Goal: Information Seeking & Learning: Compare options

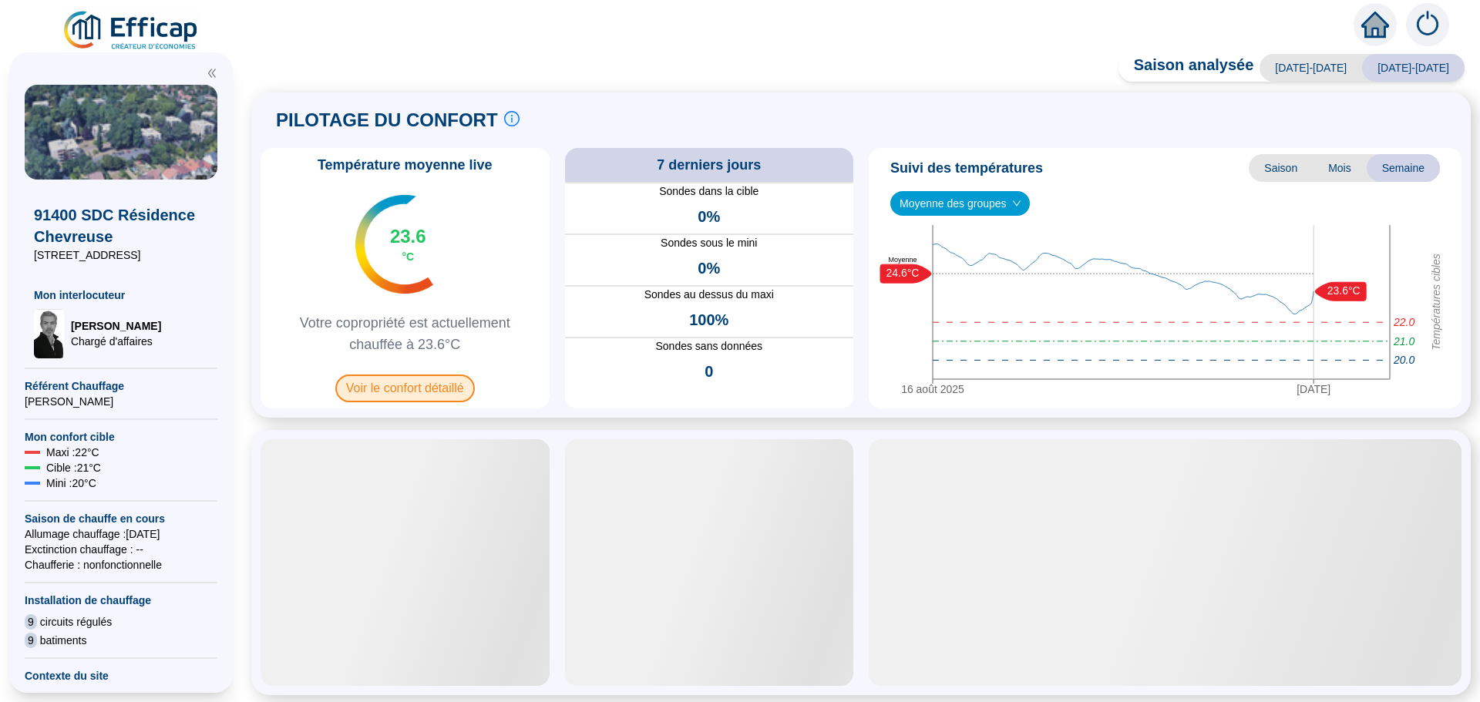
click at [389, 389] on span "Voir le confort détaillé" at bounding box center [404, 389] width 139 height 28
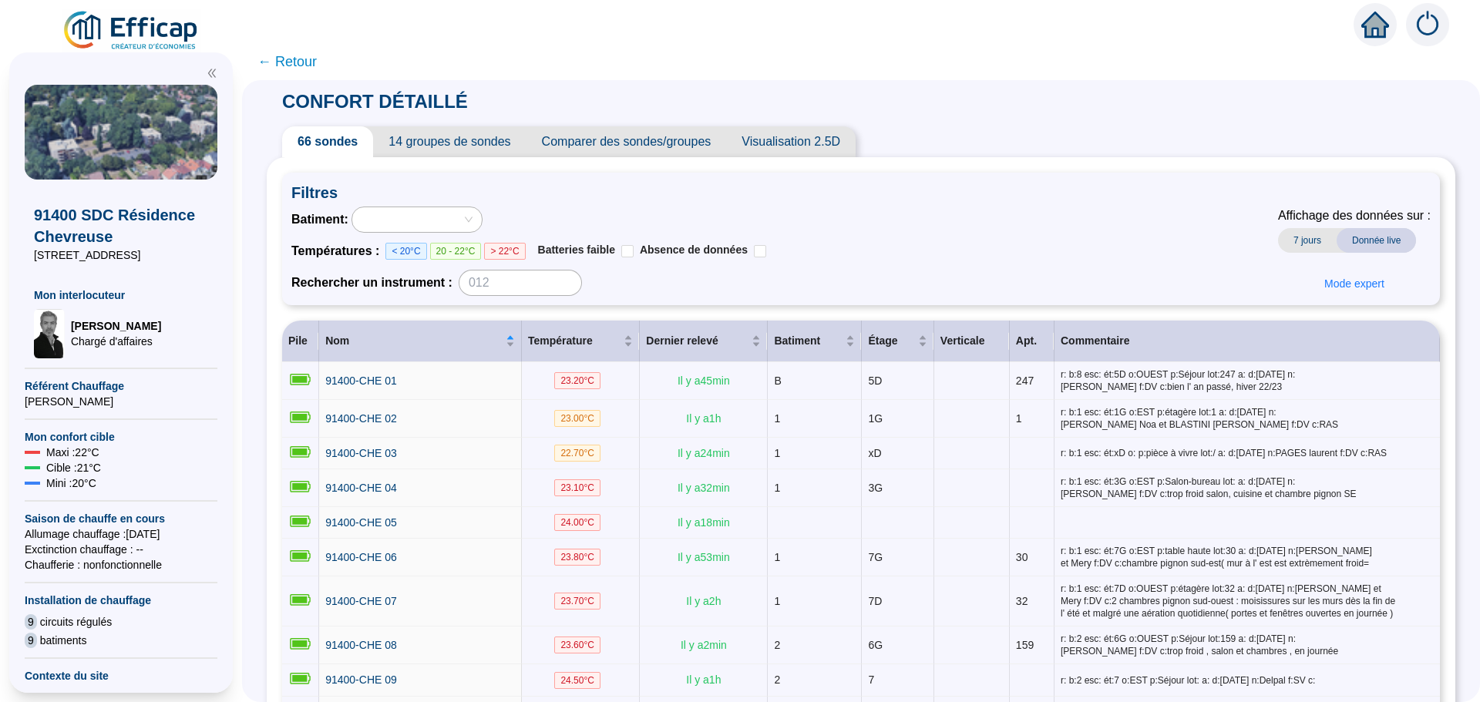
click at [655, 148] on span "Comparer des sondes/groupes" at bounding box center [626, 141] width 200 height 31
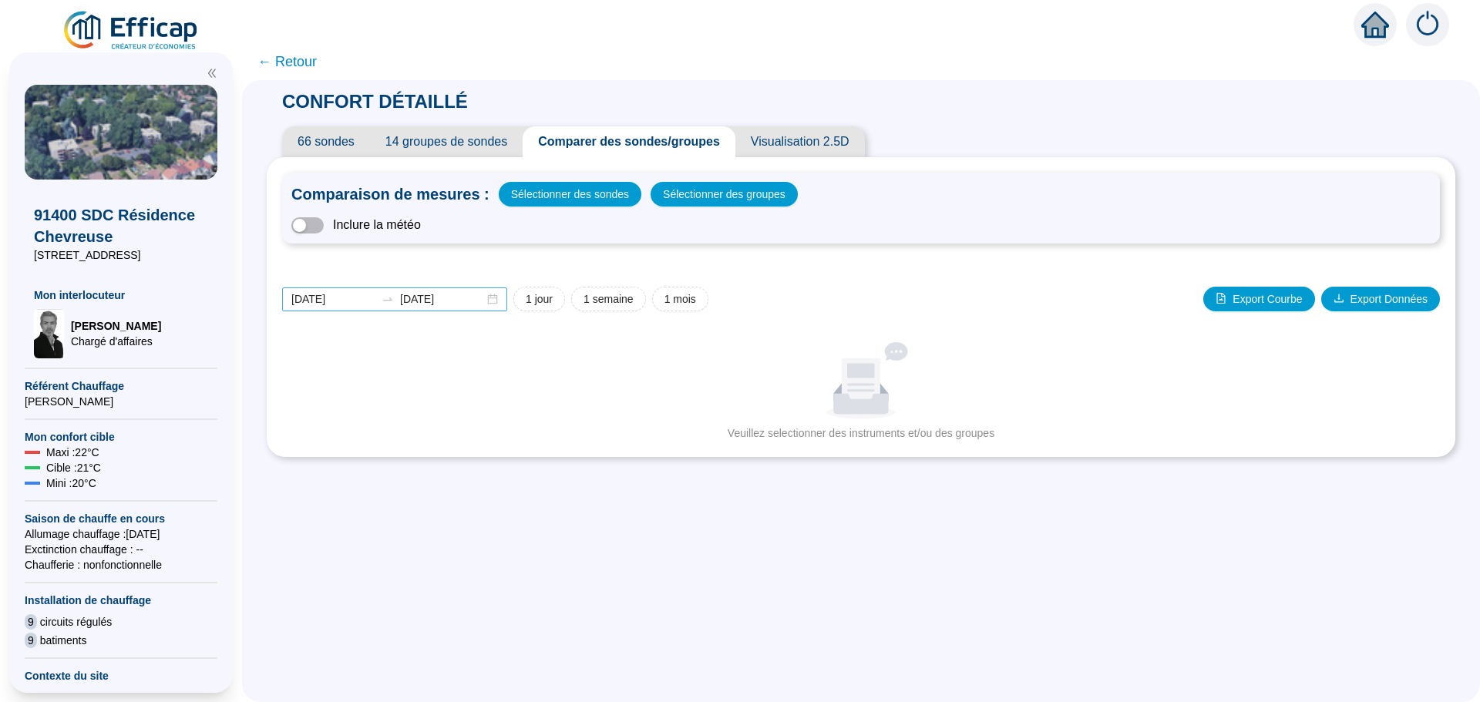
click at [505, 300] on div "[DATE] [DATE]" at bounding box center [394, 299] width 225 height 24
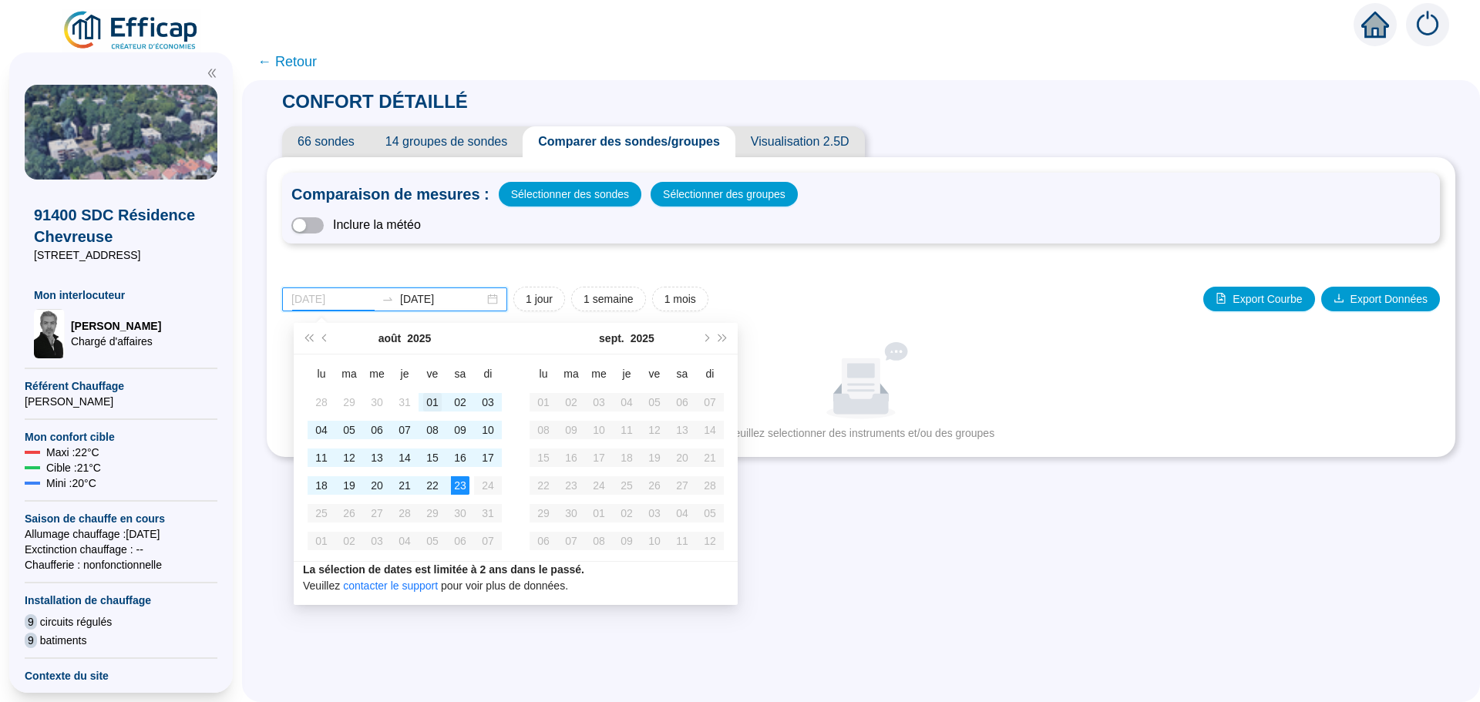
type input "[DATE]"
click at [432, 408] on div "01" at bounding box center [432, 402] width 18 height 18
type input "[DATE]"
click at [453, 480] on div "23" at bounding box center [460, 485] width 18 height 18
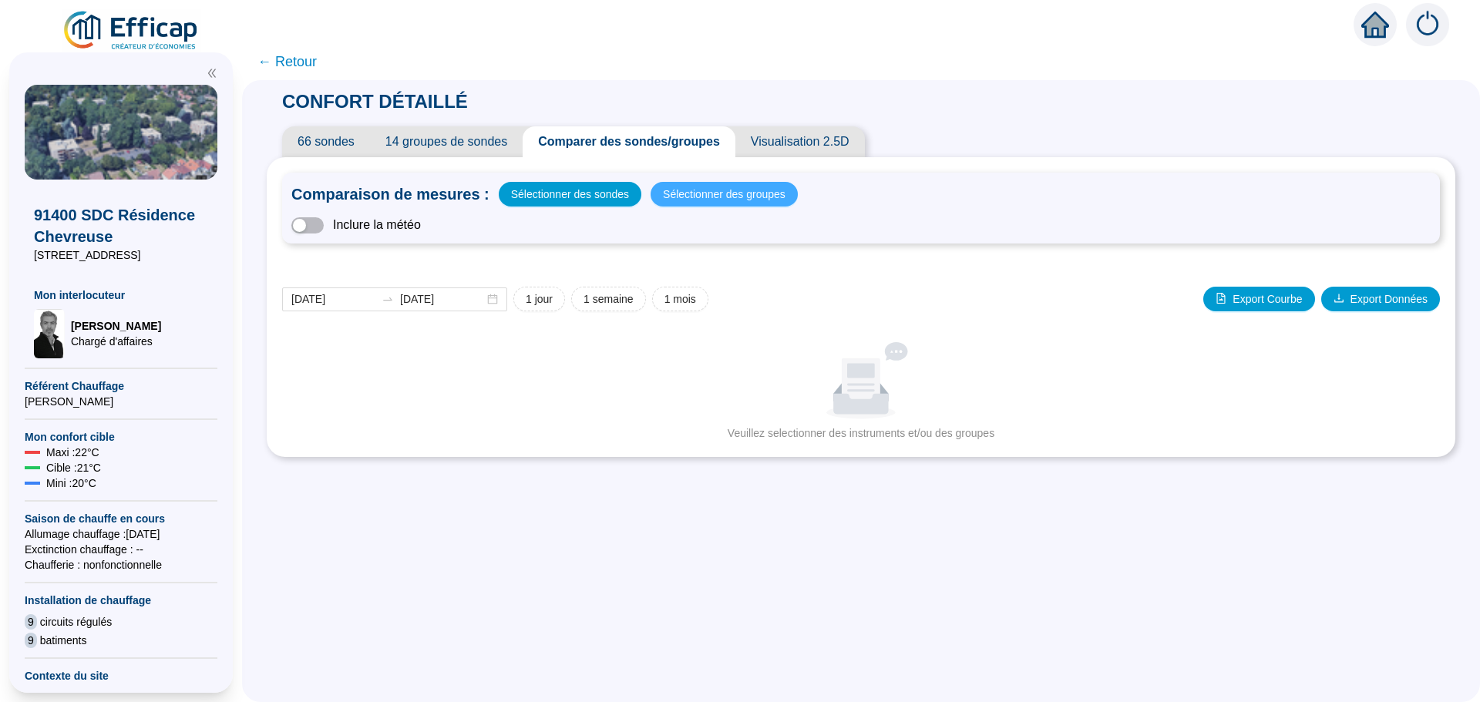
click at [701, 192] on span "Sélectionner des groupes" at bounding box center [724, 194] width 123 height 22
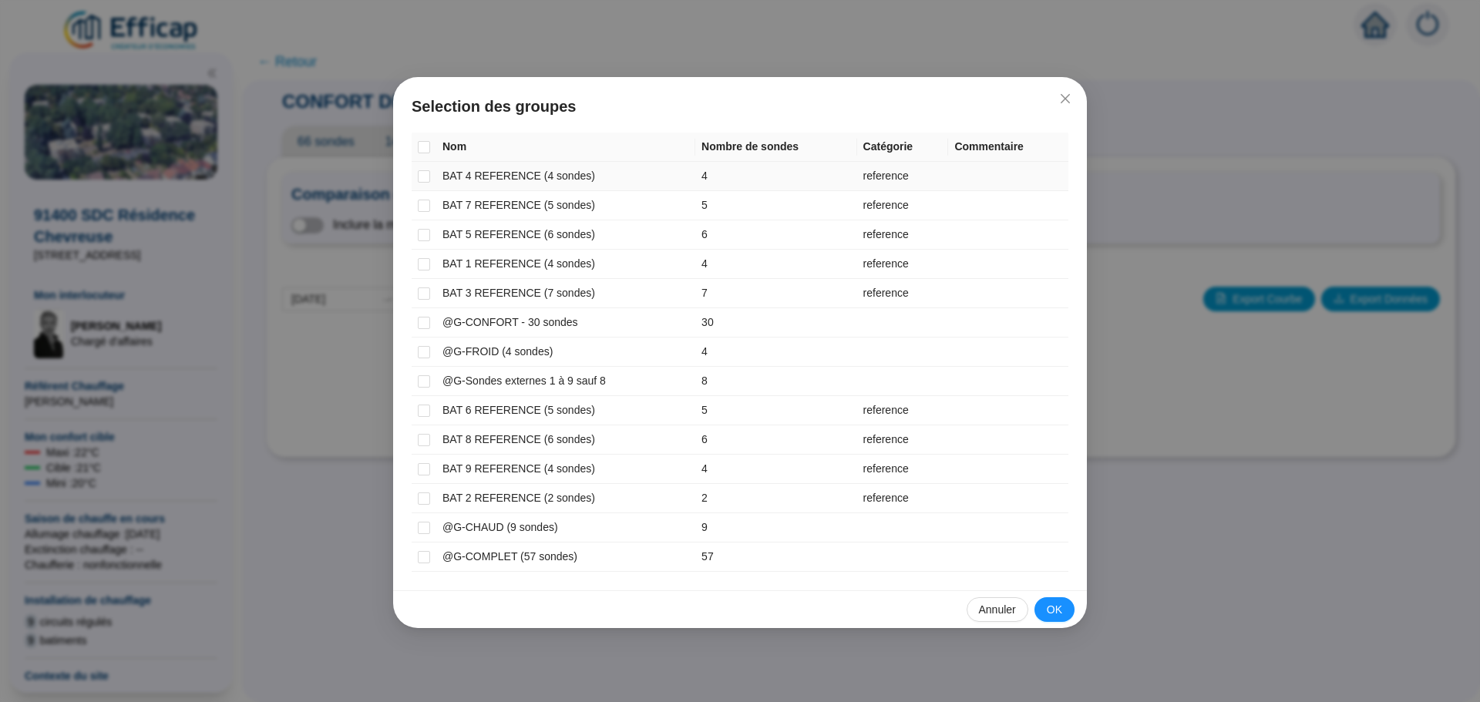
click at [452, 178] on td "BAT 4 REFERENCE (4 sondes)" at bounding box center [565, 176] width 259 height 29
drag, startPoint x: 421, startPoint y: 179, endPoint x: 422, endPoint y: 204, distance: 25.4
click at [422, 180] on input "checkbox" at bounding box center [424, 176] width 12 height 12
checkbox input "true"
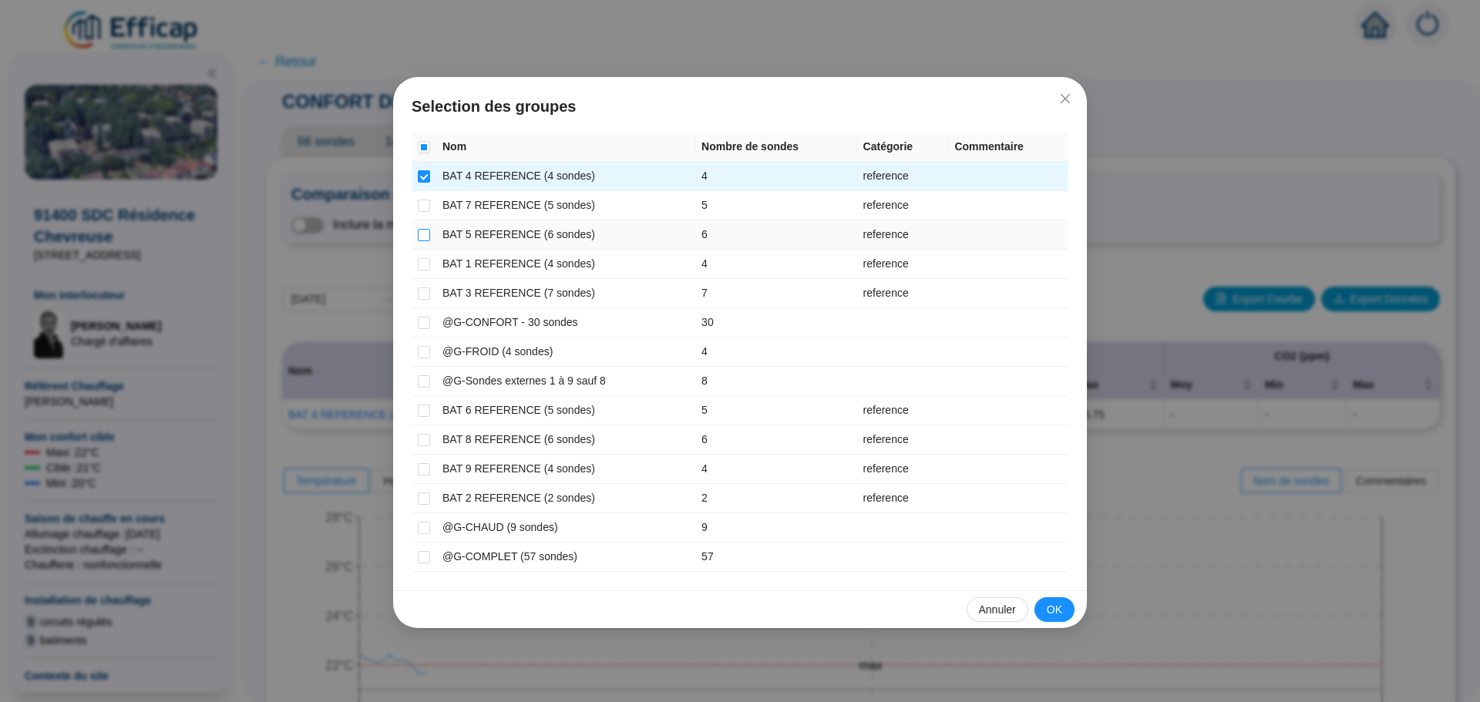
click at [419, 236] on input "checkbox" at bounding box center [424, 235] width 12 height 12
checkbox input "true"
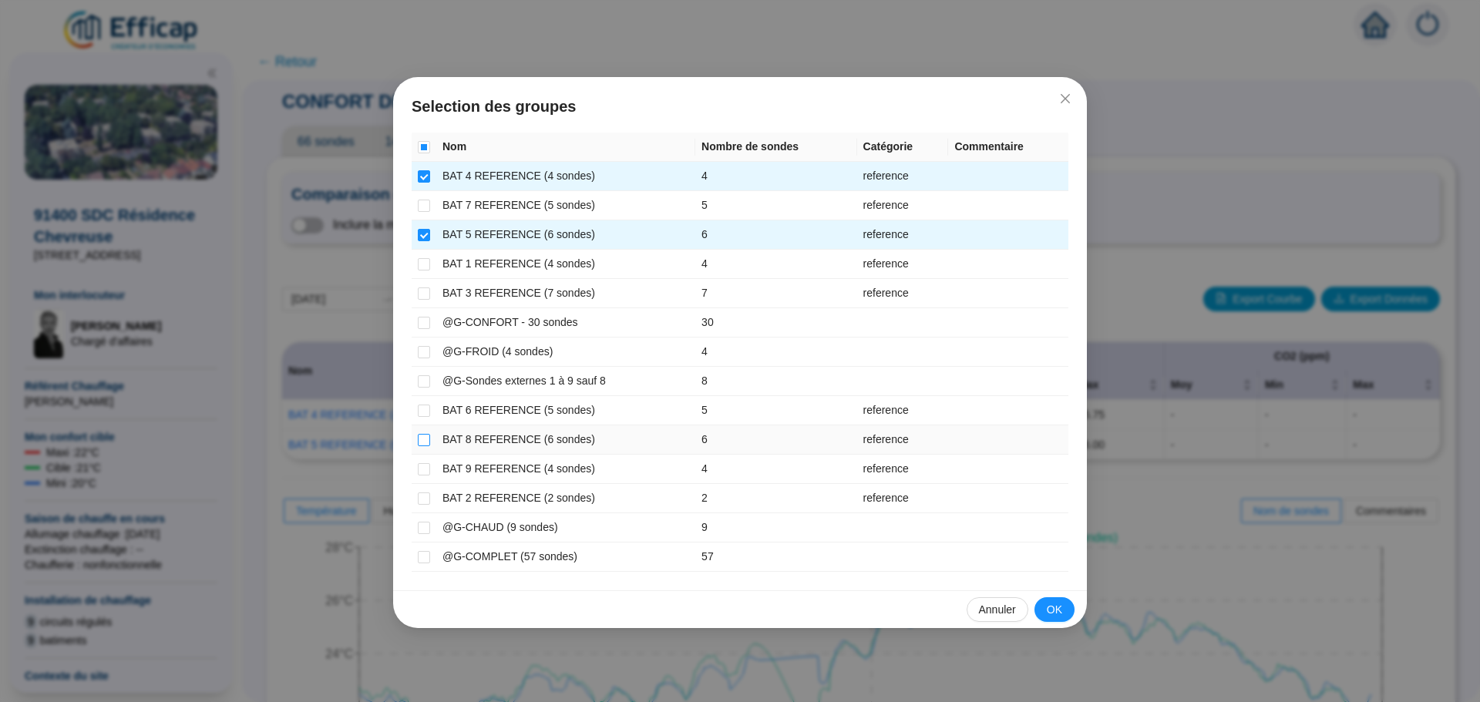
click at [428, 439] on input "checkbox" at bounding box center [424, 440] width 12 height 12
checkbox input "true"
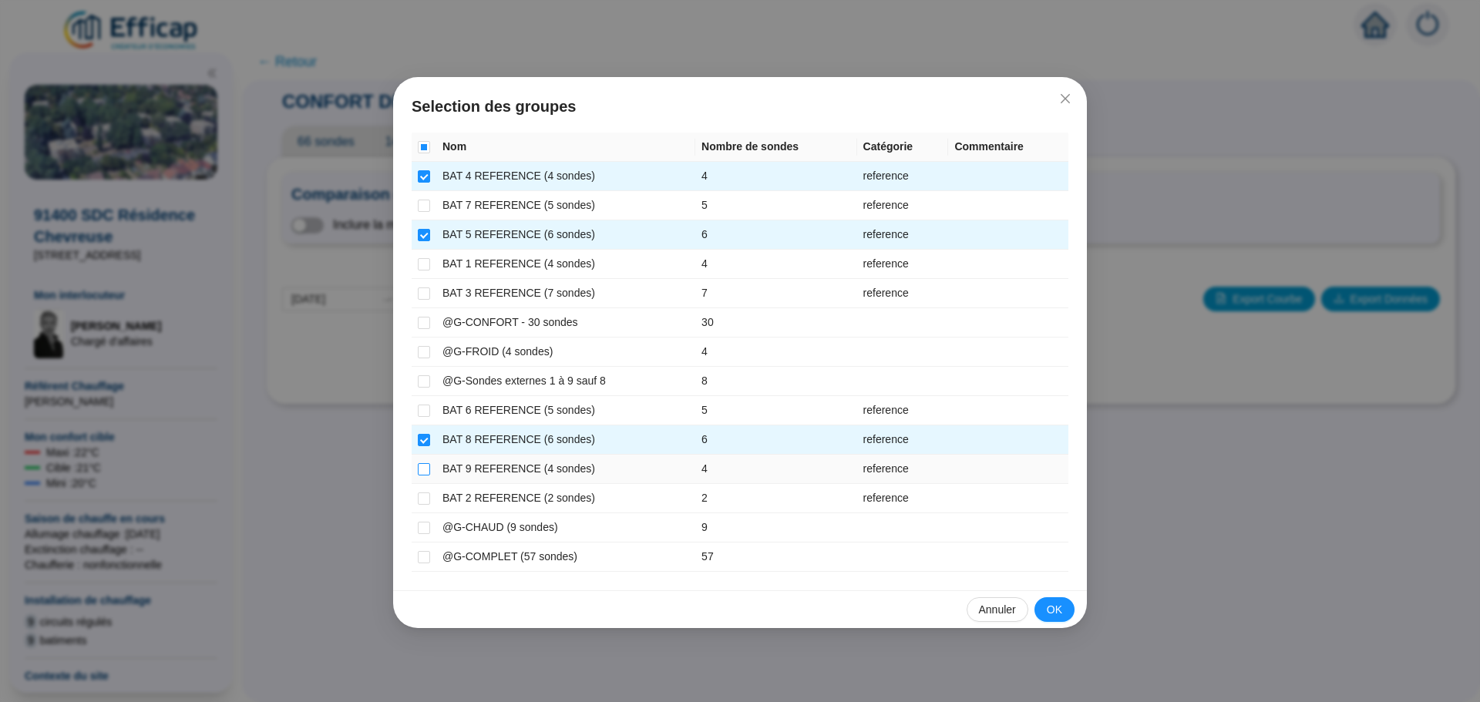
click at [428, 469] on input "checkbox" at bounding box center [424, 469] width 12 height 12
checkbox input "true"
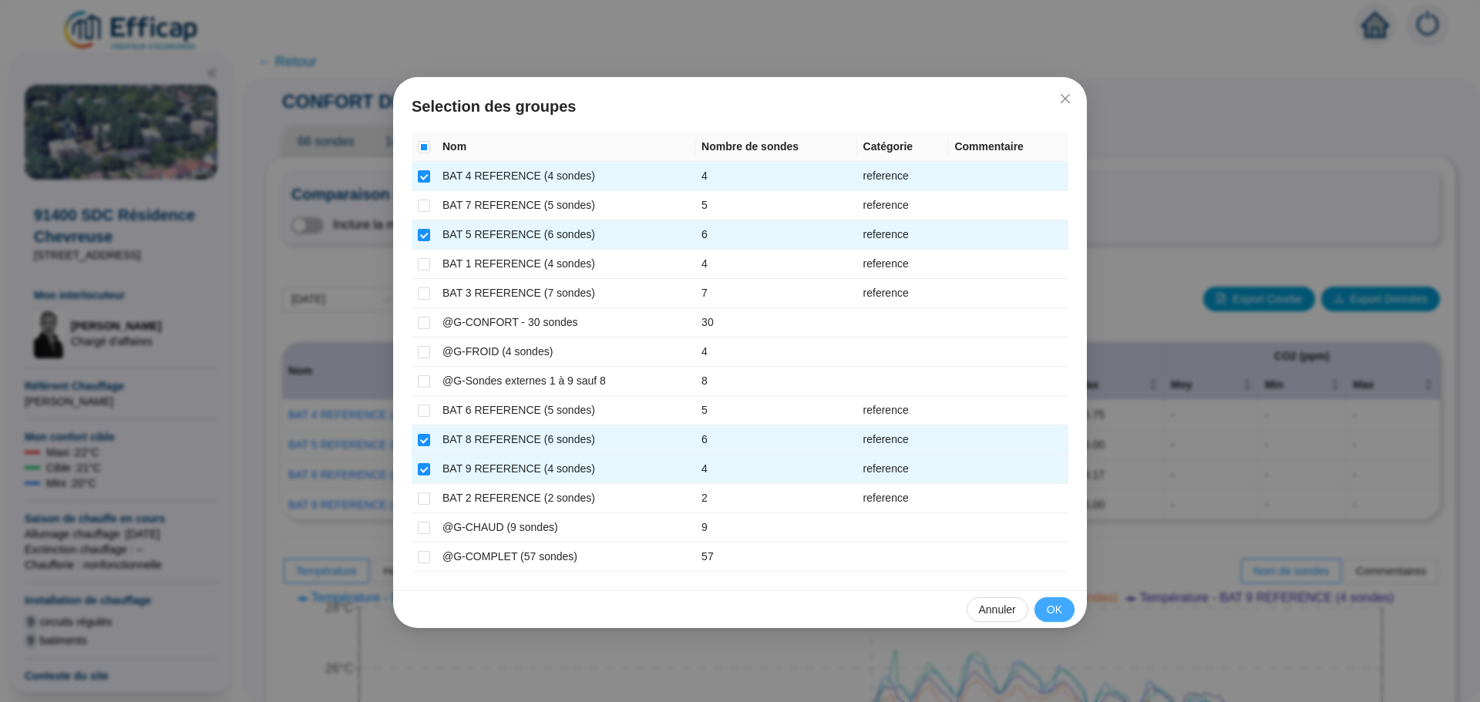
click at [1048, 610] on span "OK" at bounding box center [1053, 610] width 15 height 16
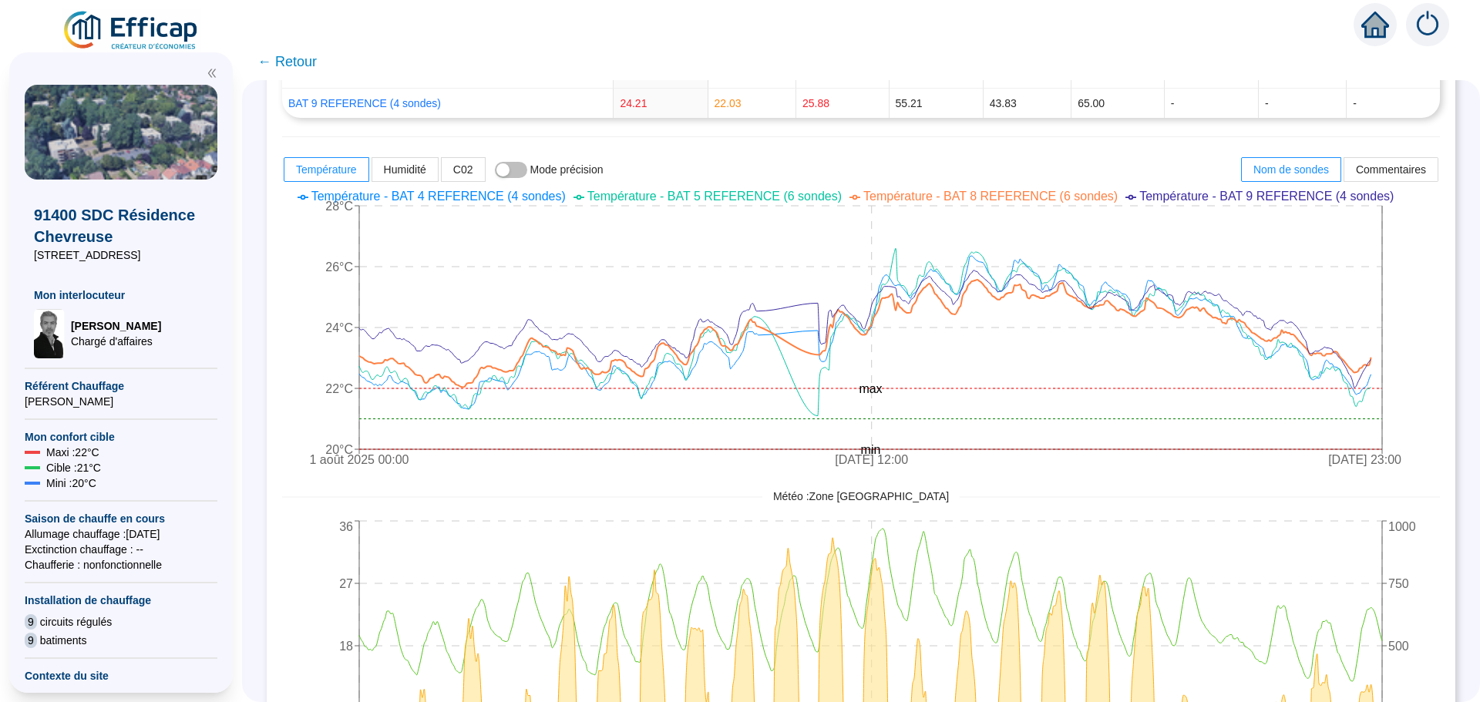
scroll to position [403, 0]
click at [331, 65] on span "← Retour" at bounding box center [861, 61] width 1238 height 37
click at [304, 65] on span "← Retour" at bounding box center [286, 62] width 59 height 22
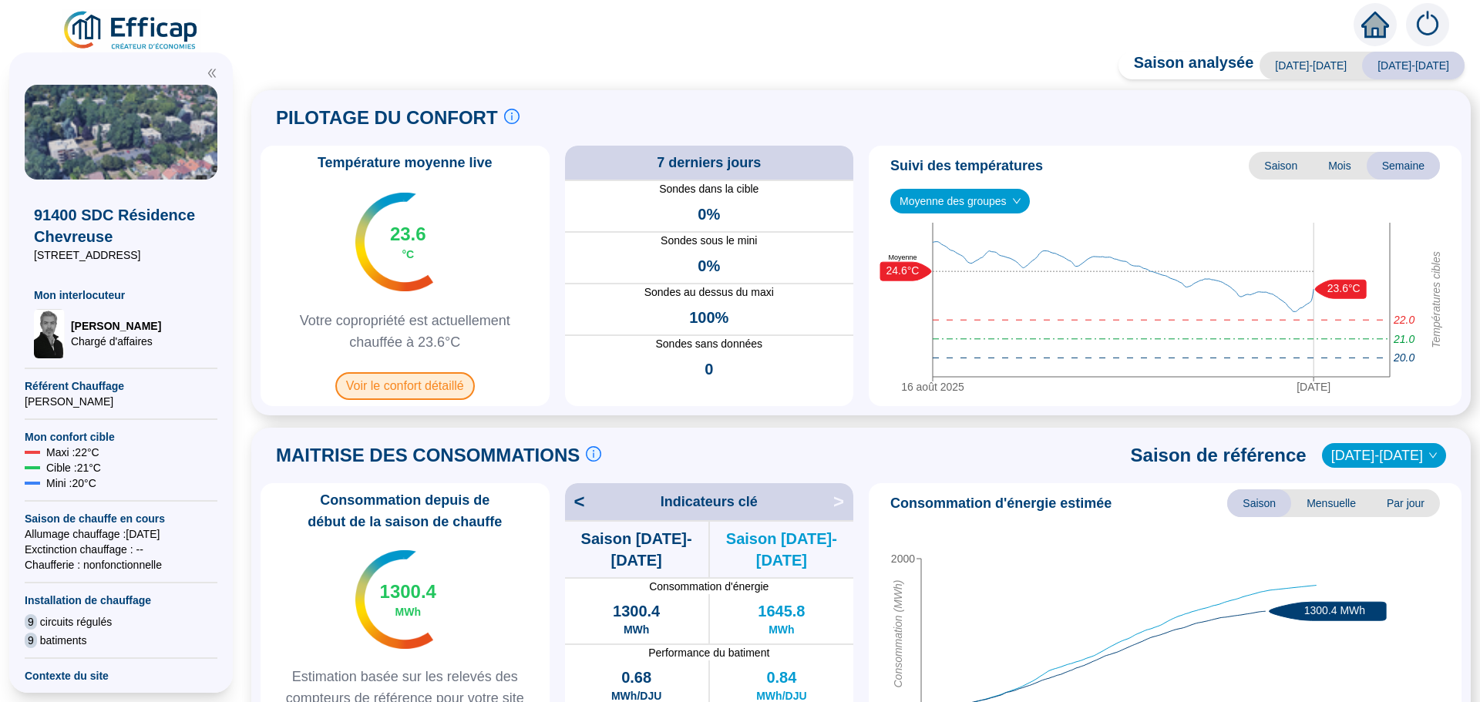
click at [416, 394] on span "Voir le confort détaillé" at bounding box center [404, 386] width 139 height 28
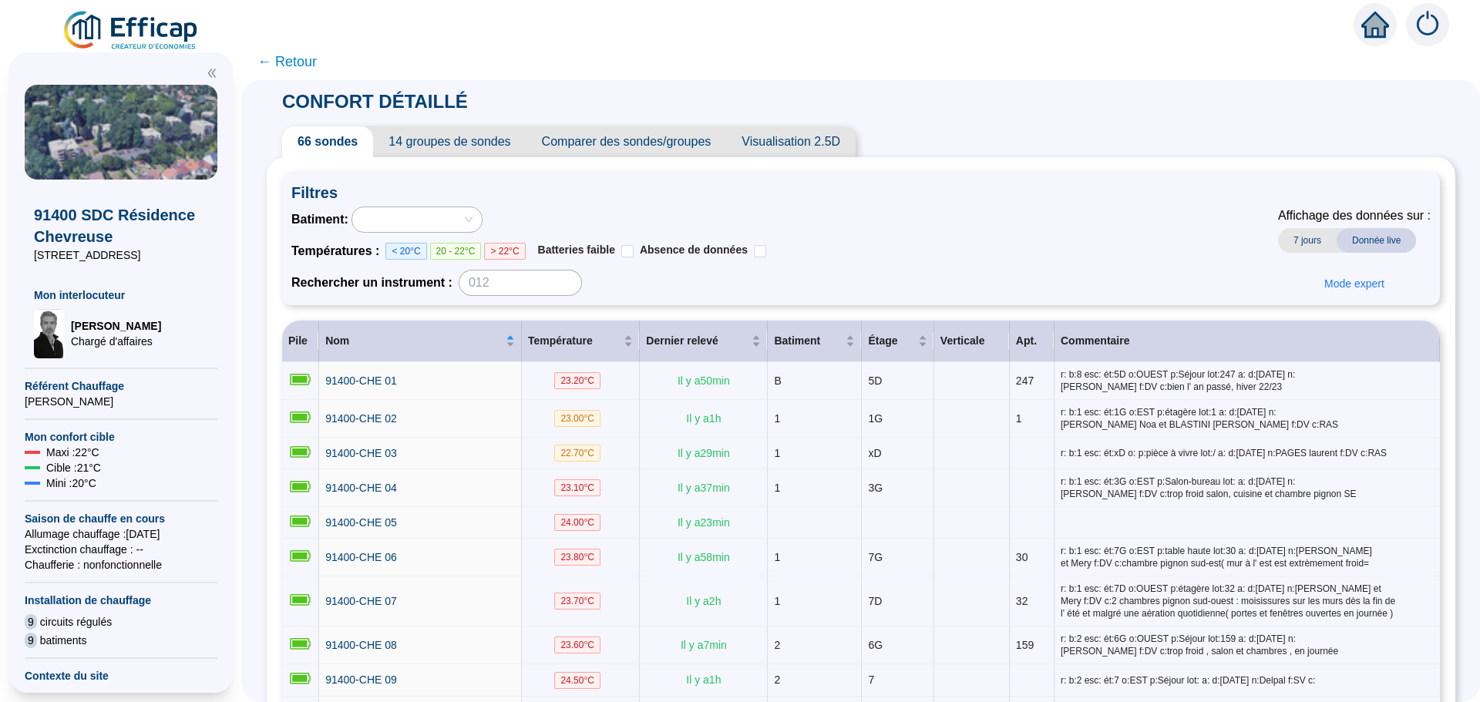
click at [622, 145] on span "Comparer des sondes/groupes" at bounding box center [626, 141] width 200 height 31
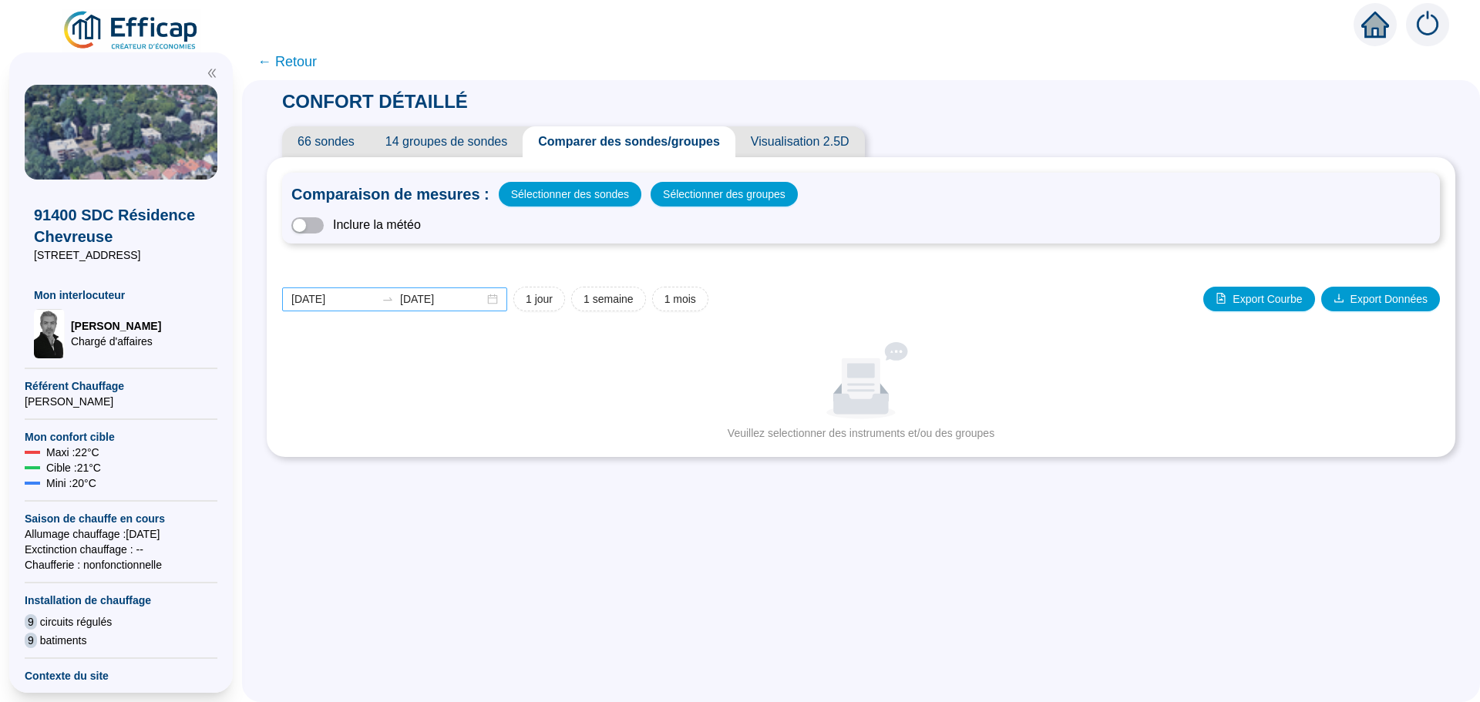
click at [497, 303] on div "[DATE] [DATE]" at bounding box center [394, 299] width 225 height 24
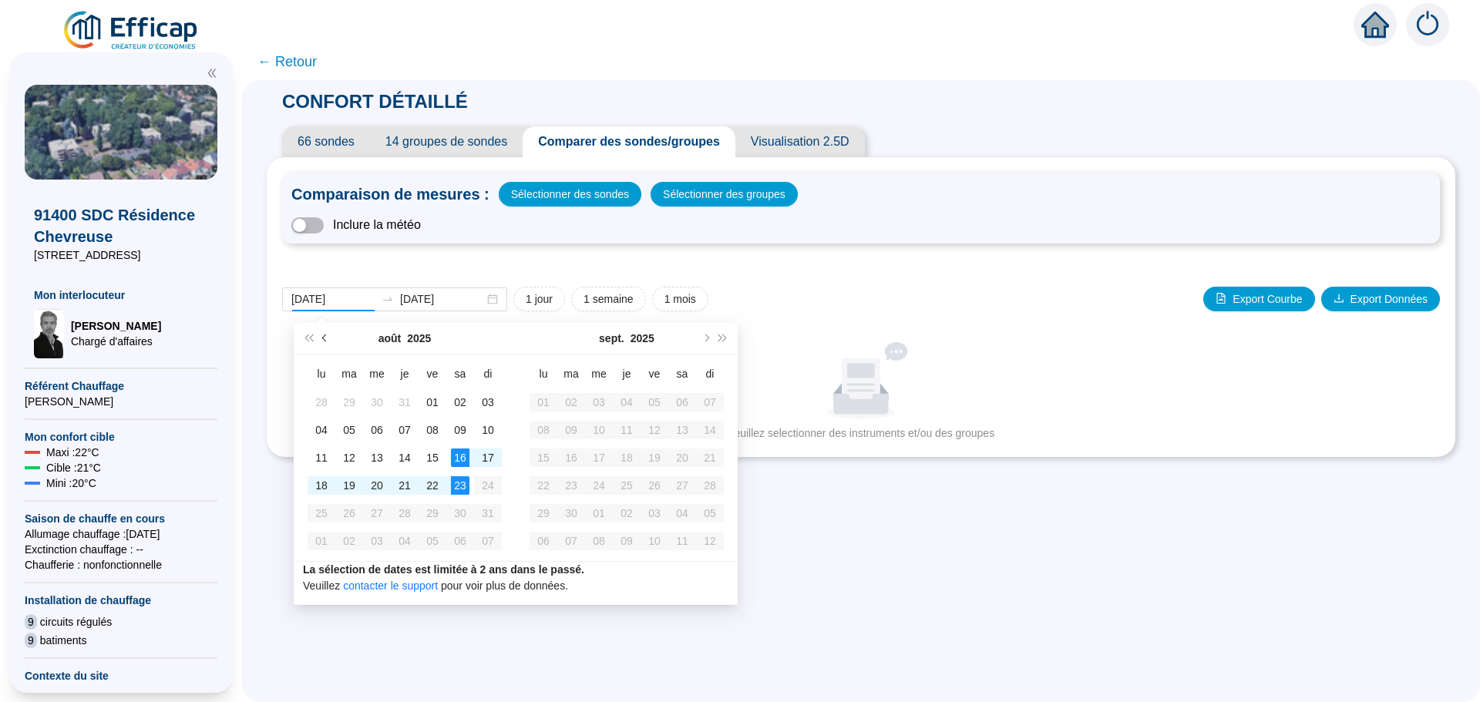
click at [322, 337] on span "Mois précédent (PageUp)" at bounding box center [326, 338] width 8 height 8
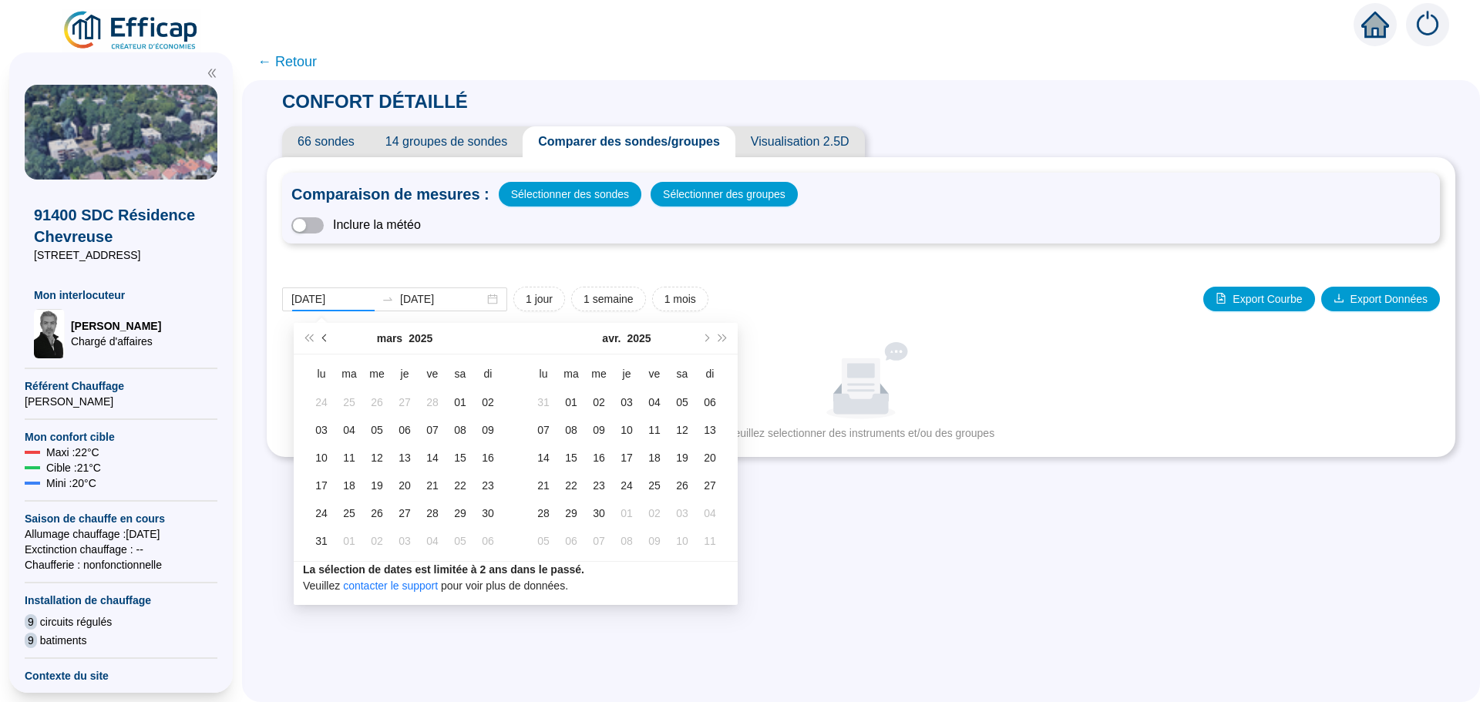
click at [322, 337] on span "Mois précédent (PageUp)" at bounding box center [326, 338] width 8 height 8
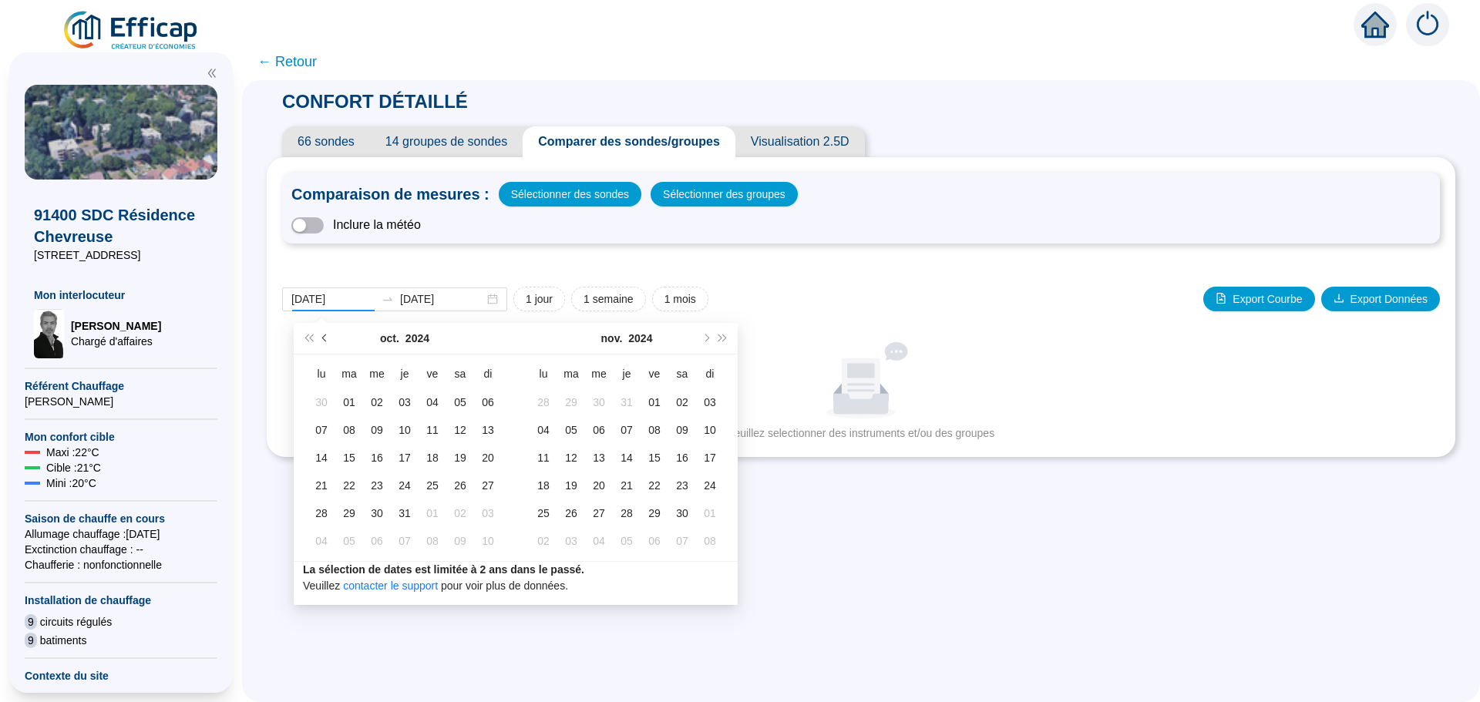
click at [322, 337] on span "Mois précédent (PageUp)" at bounding box center [326, 338] width 8 height 8
click at [323, 341] on button "Mois précédent (PageUp)" at bounding box center [325, 338] width 17 height 31
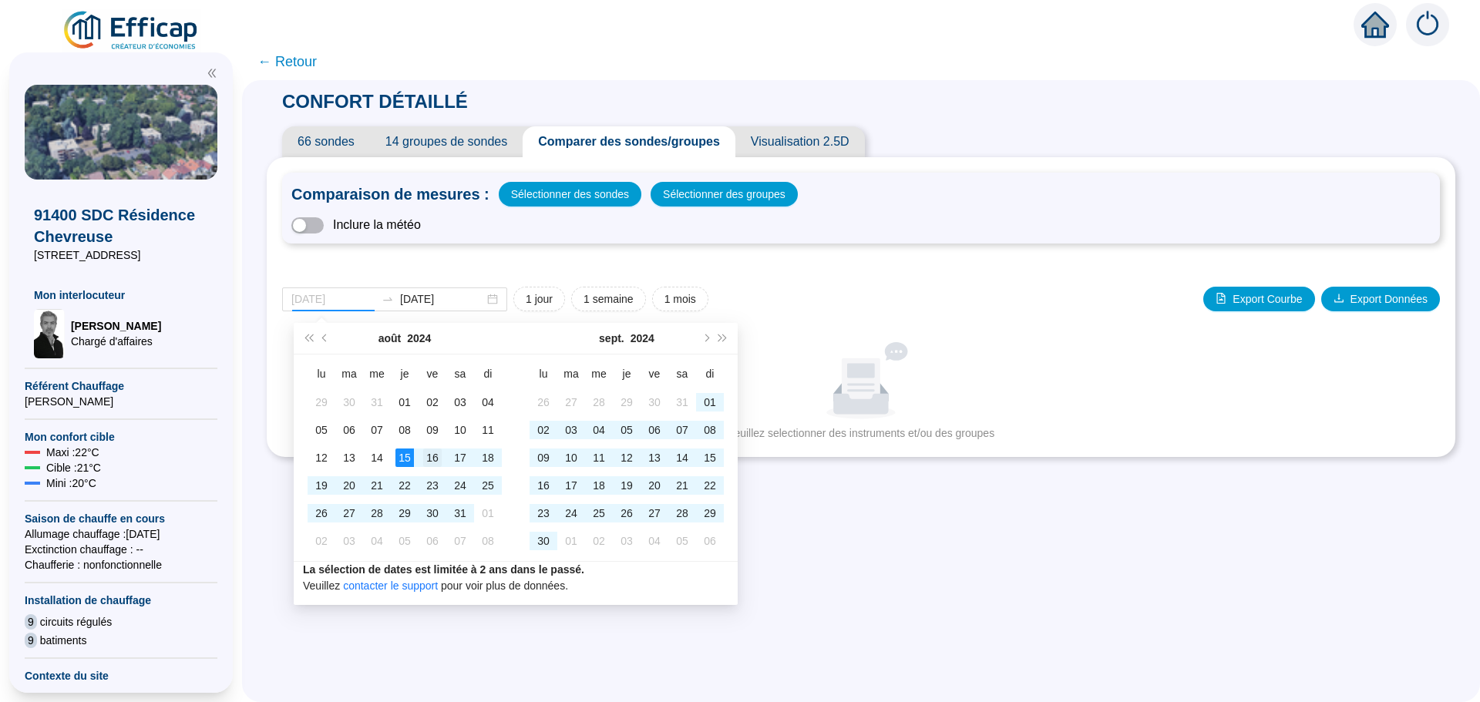
type input "[DATE]"
click at [433, 461] on div "16" at bounding box center [432, 457] width 18 height 18
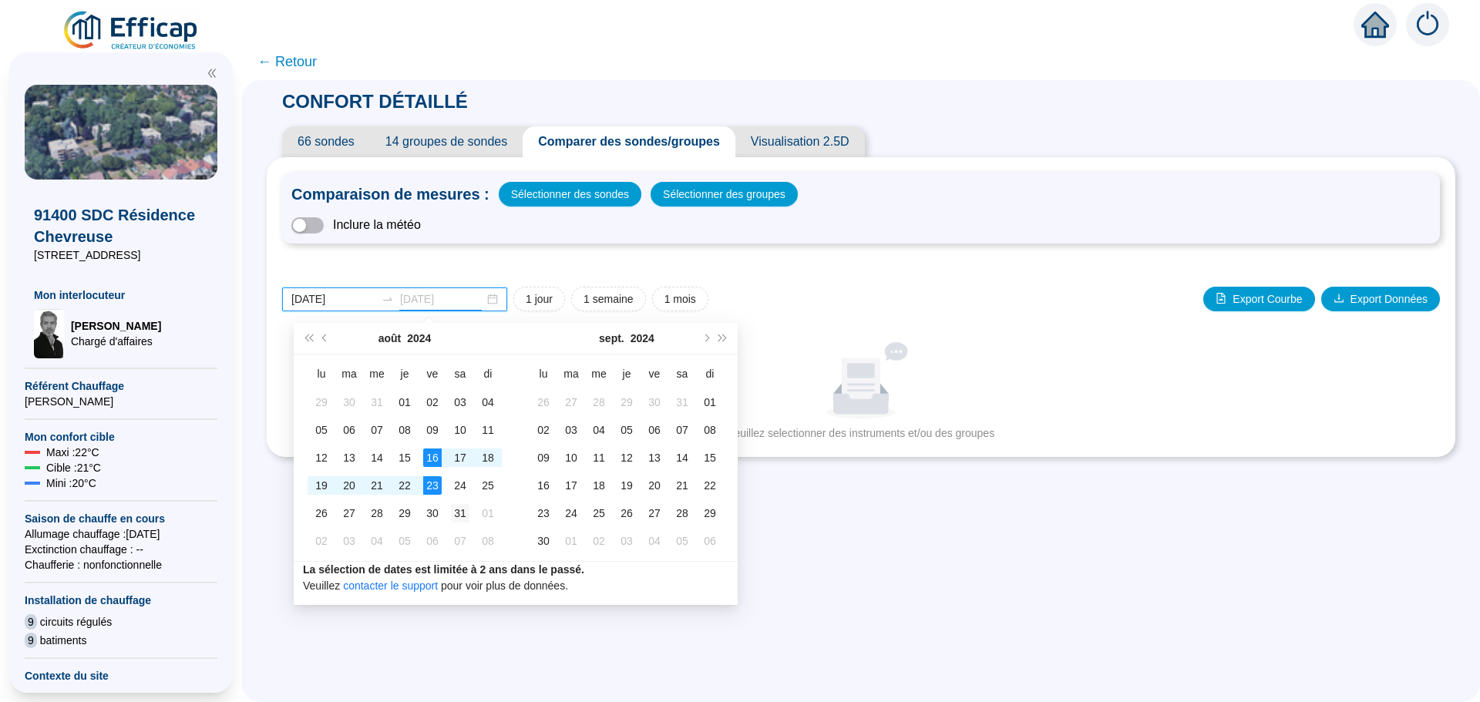
type input "[DATE]"
click at [460, 515] on div "31" at bounding box center [460, 513] width 18 height 18
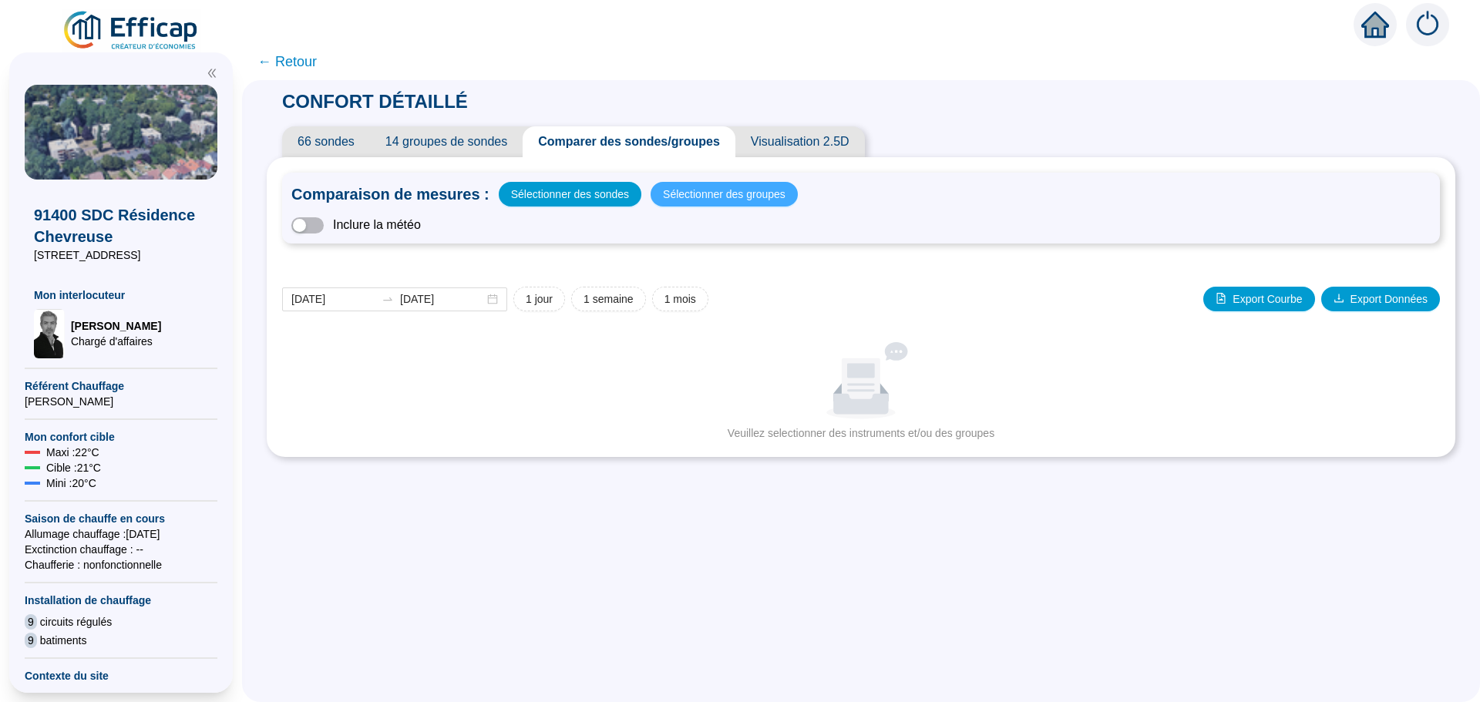
click at [687, 186] on span "Sélectionner des groupes" at bounding box center [724, 194] width 123 height 22
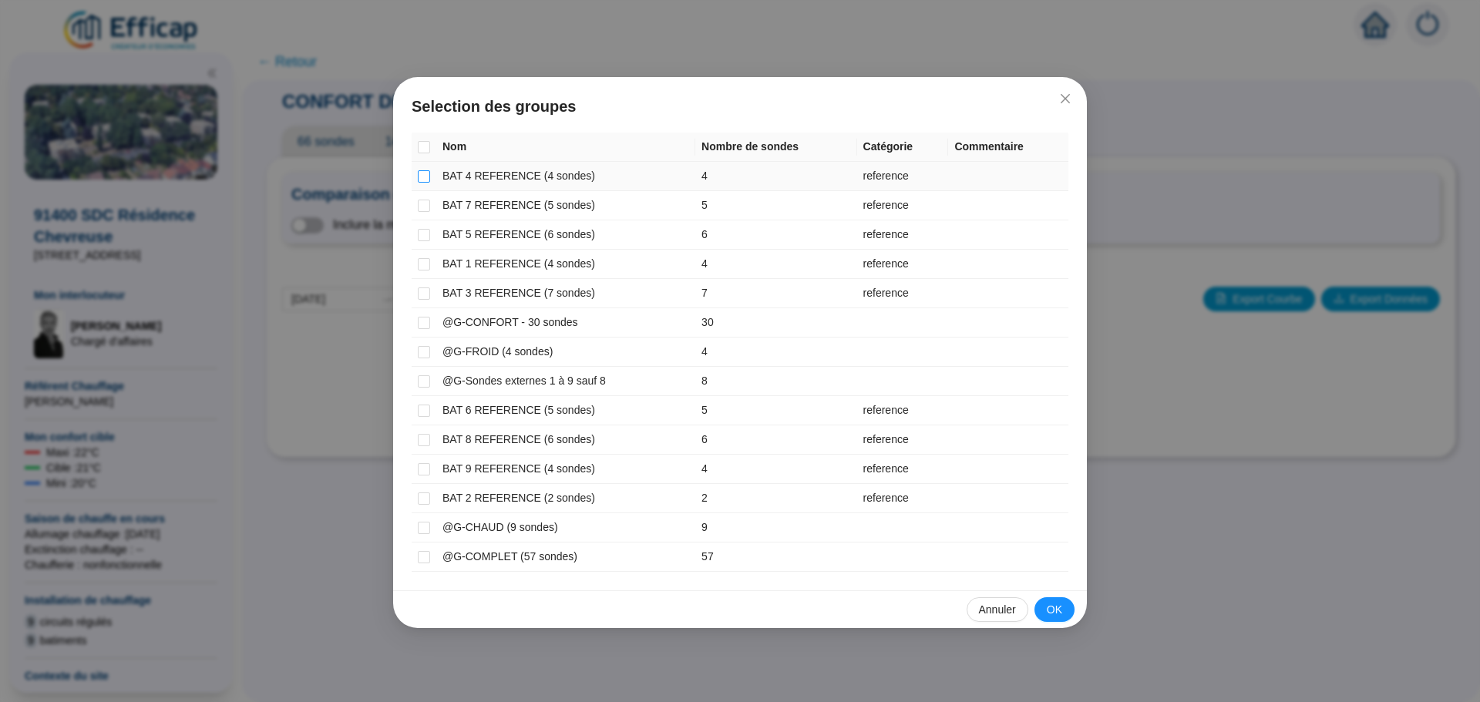
click at [418, 174] on input "checkbox" at bounding box center [424, 176] width 12 height 12
checkbox input "true"
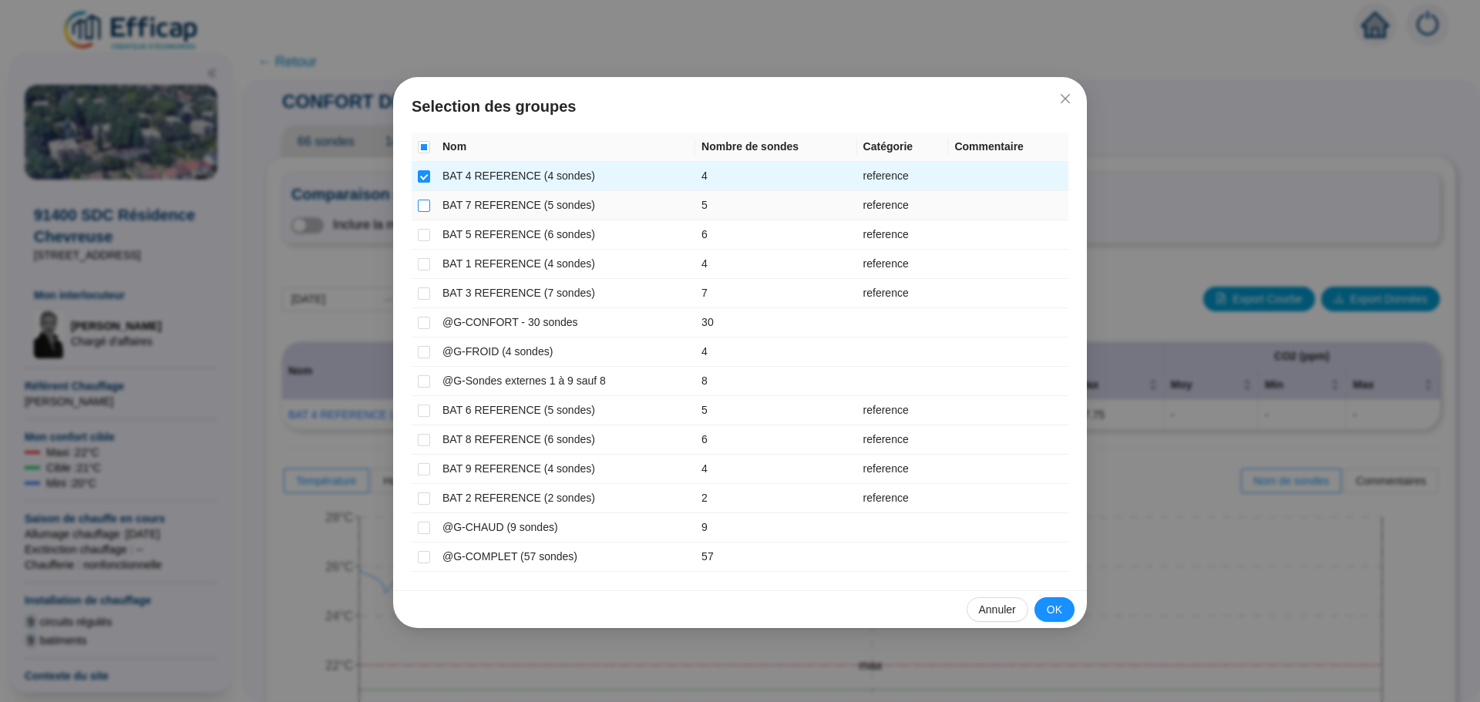
click at [421, 203] on input "checkbox" at bounding box center [424, 206] width 12 height 12
checkbox input "true"
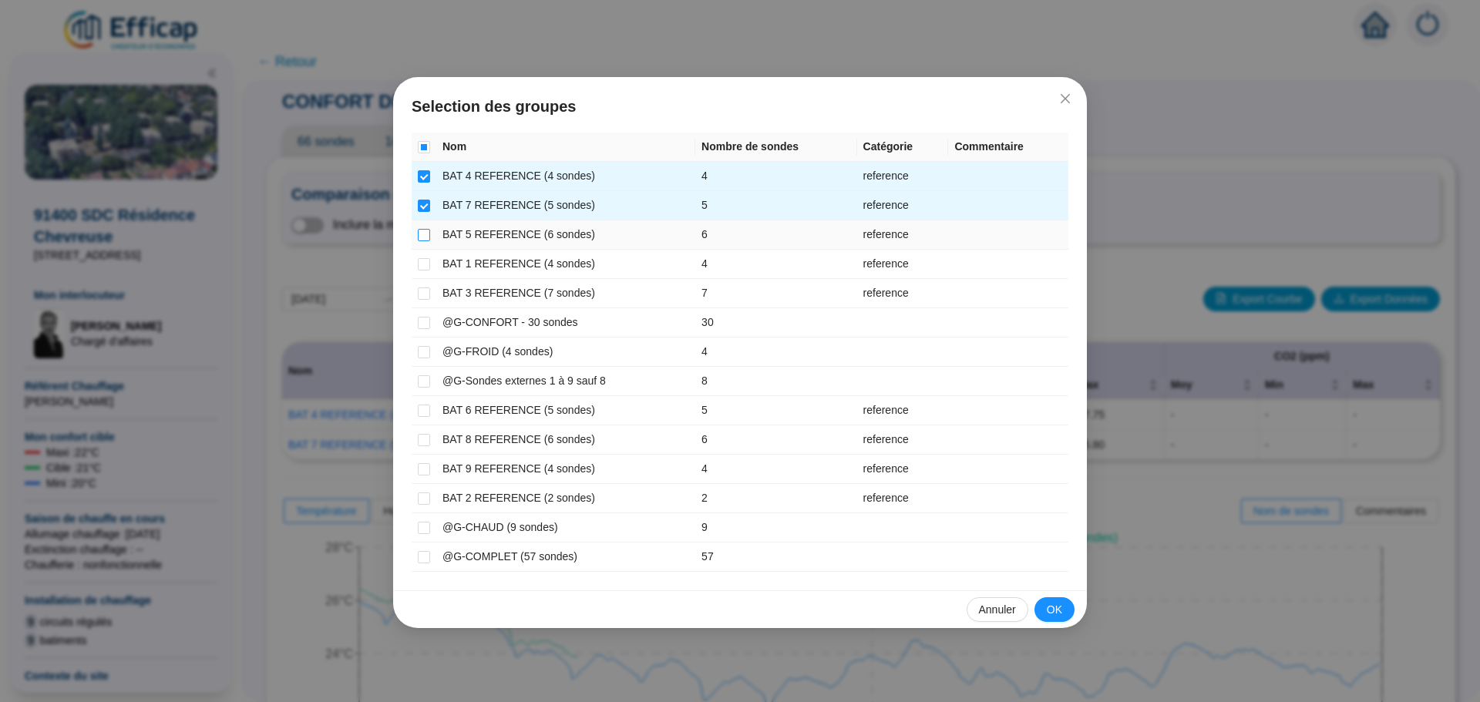
click at [419, 233] on input "checkbox" at bounding box center [424, 235] width 12 height 12
checkbox input "true"
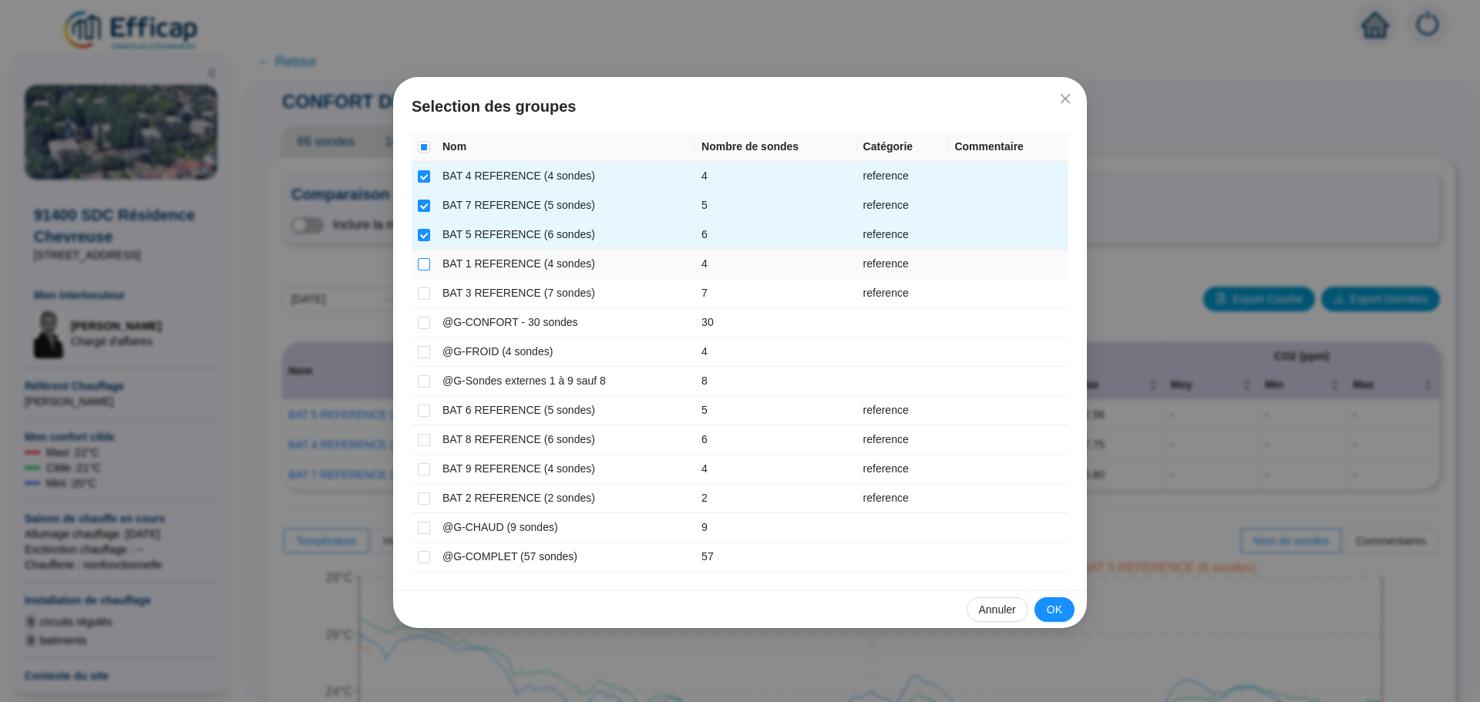
click at [419, 266] on input "checkbox" at bounding box center [424, 264] width 12 height 12
checkbox input "true"
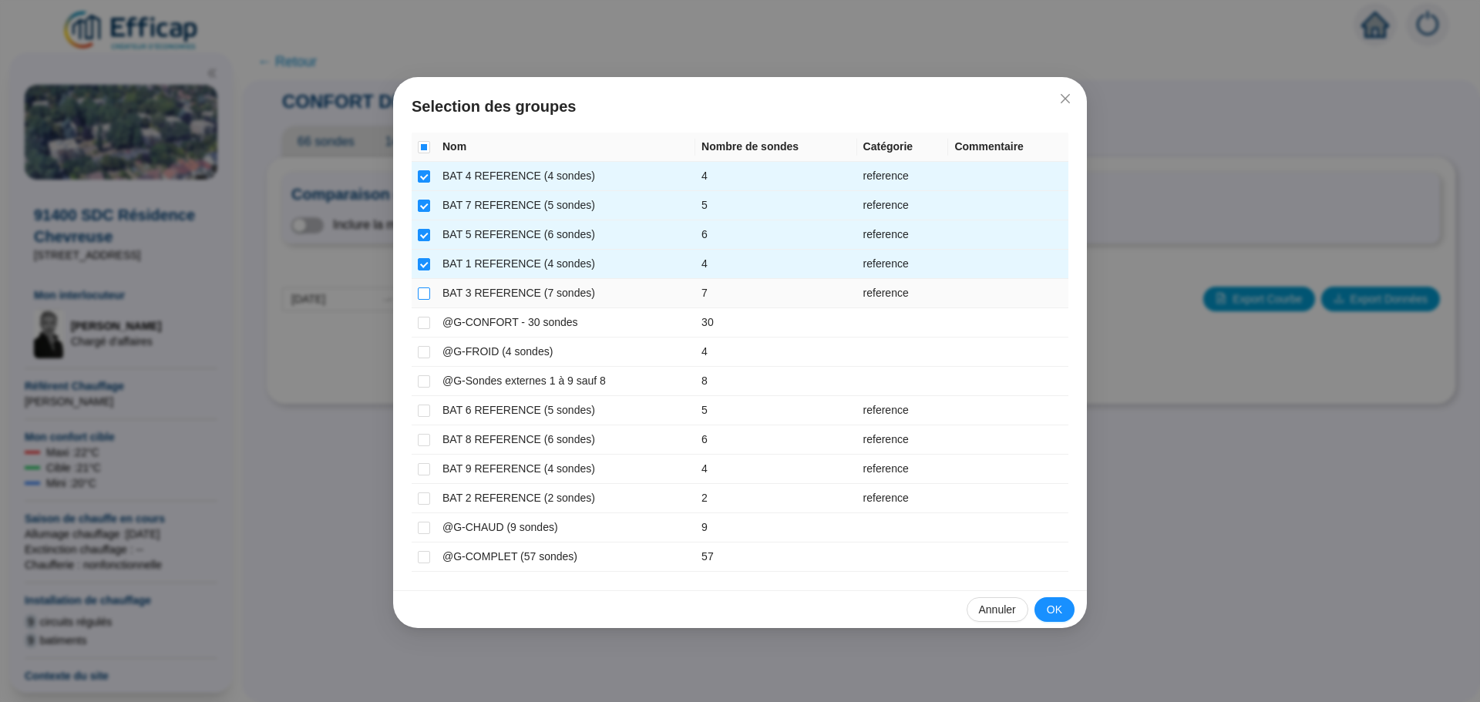
click at [419, 288] on input "checkbox" at bounding box center [424, 293] width 12 height 12
checkbox input "true"
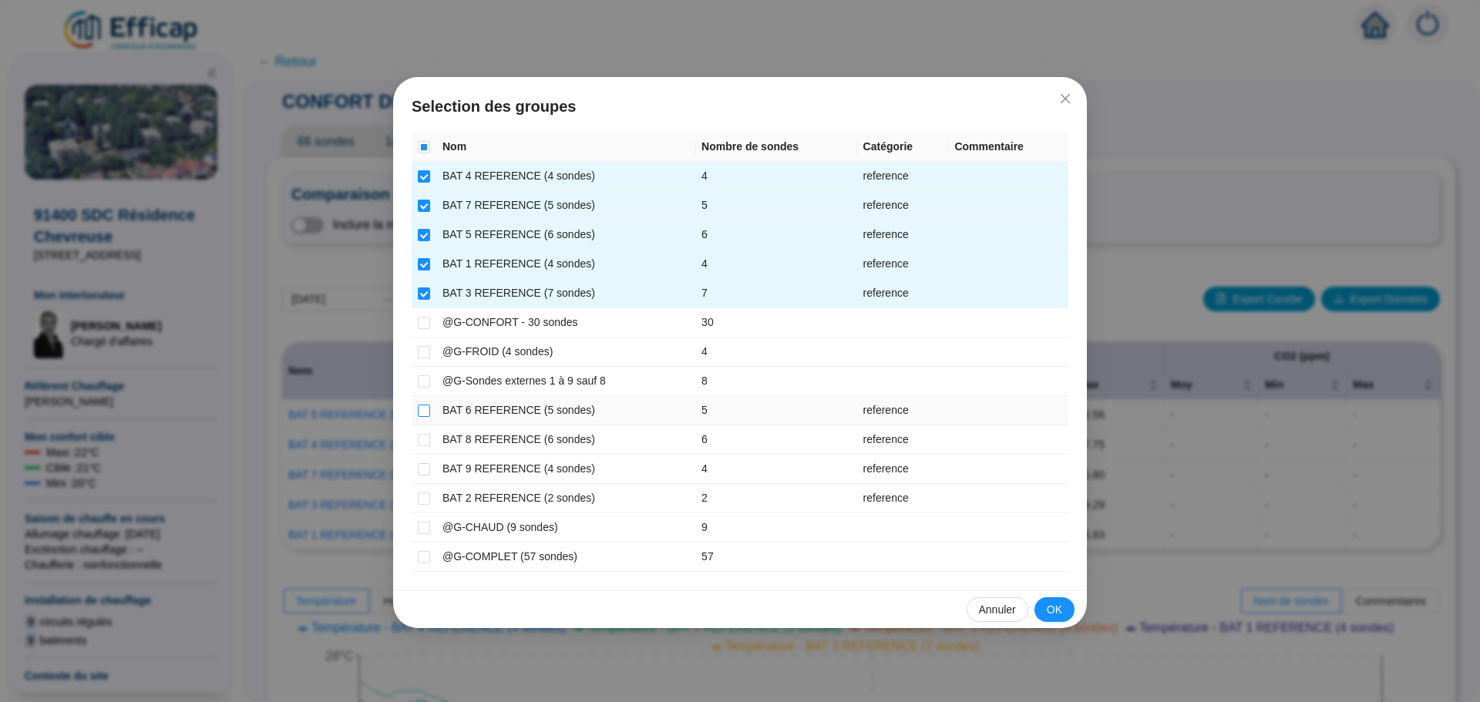
click at [418, 410] on input "checkbox" at bounding box center [424, 411] width 12 height 12
checkbox input "true"
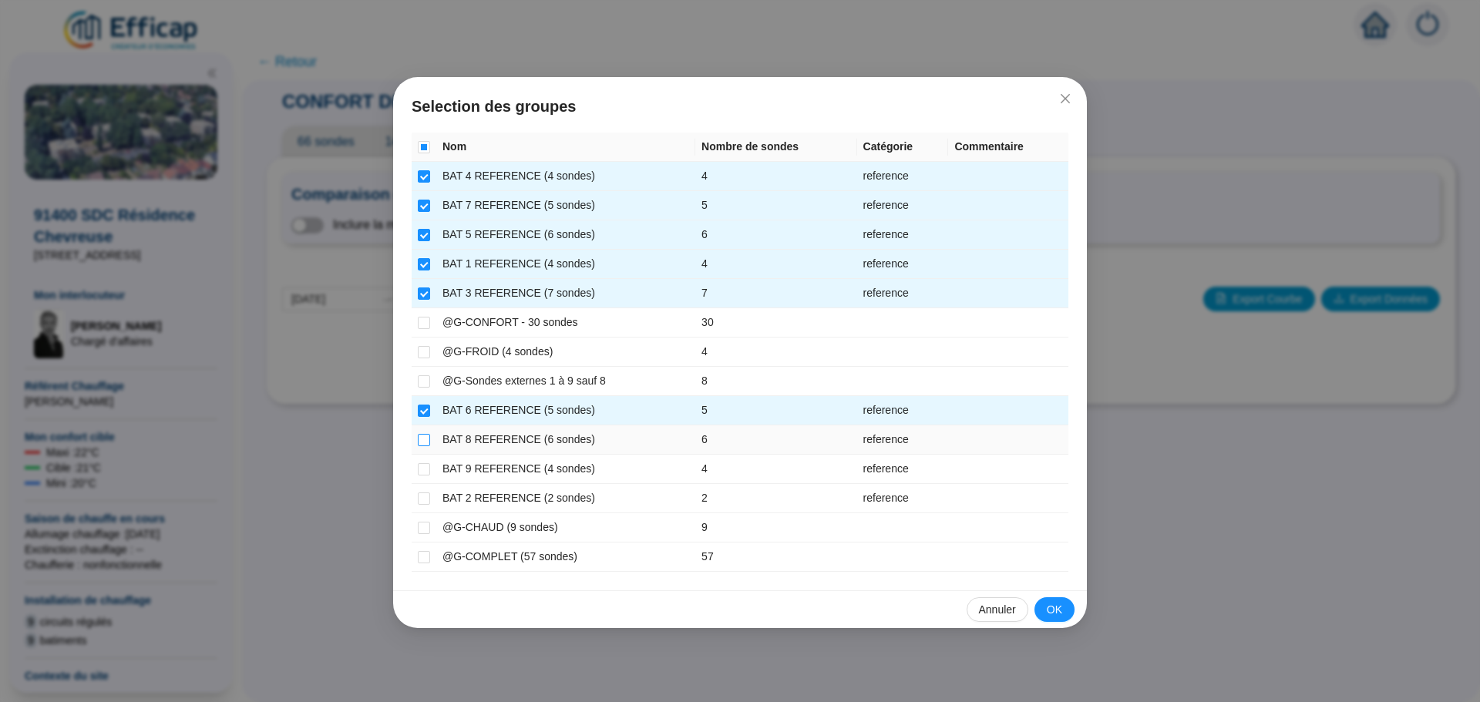
click at [428, 437] on input "checkbox" at bounding box center [424, 440] width 12 height 12
checkbox input "true"
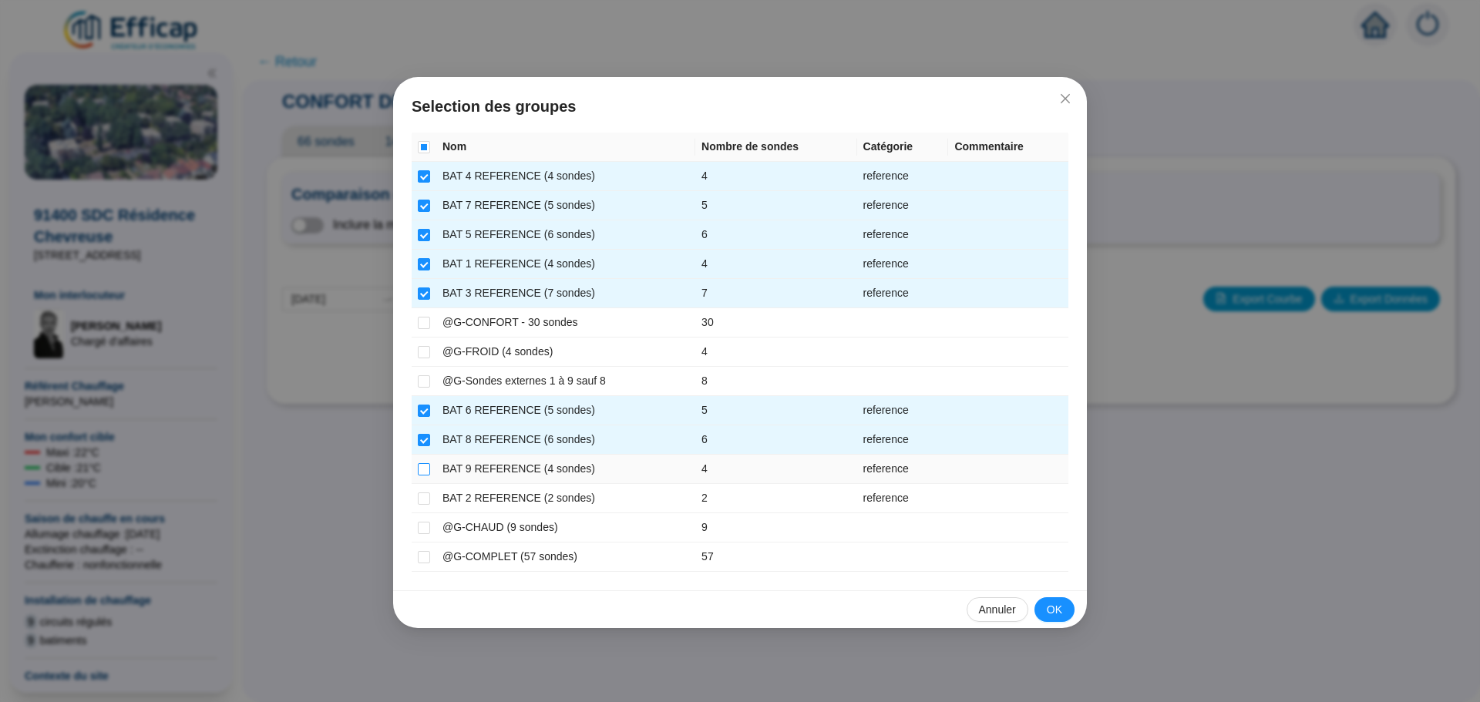
click at [422, 465] on input "checkbox" at bounding box center [424, 469] width 12 height 12
checkbox input "true"
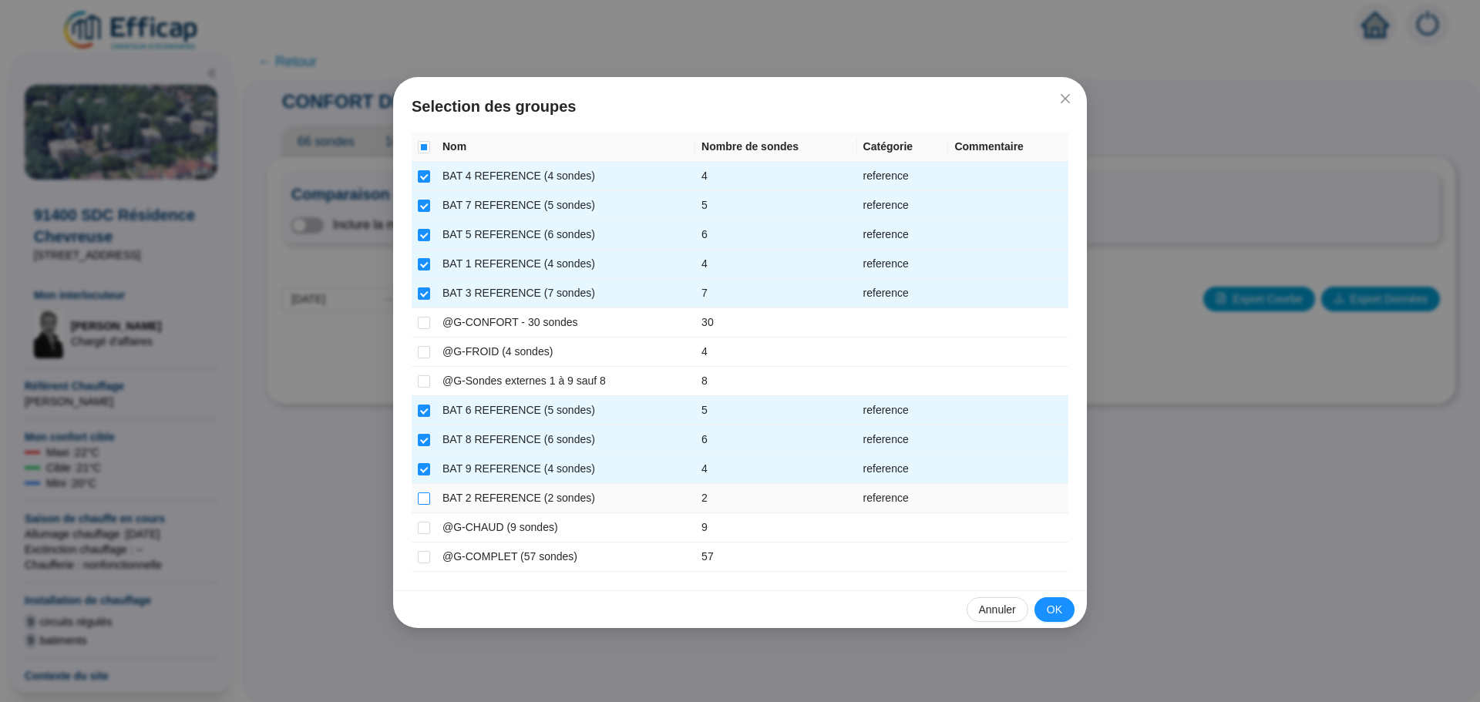
click at [418, 501] on input "checkbox" at bounding box center [424, 498] width 12 height 12
checkbox input "true"
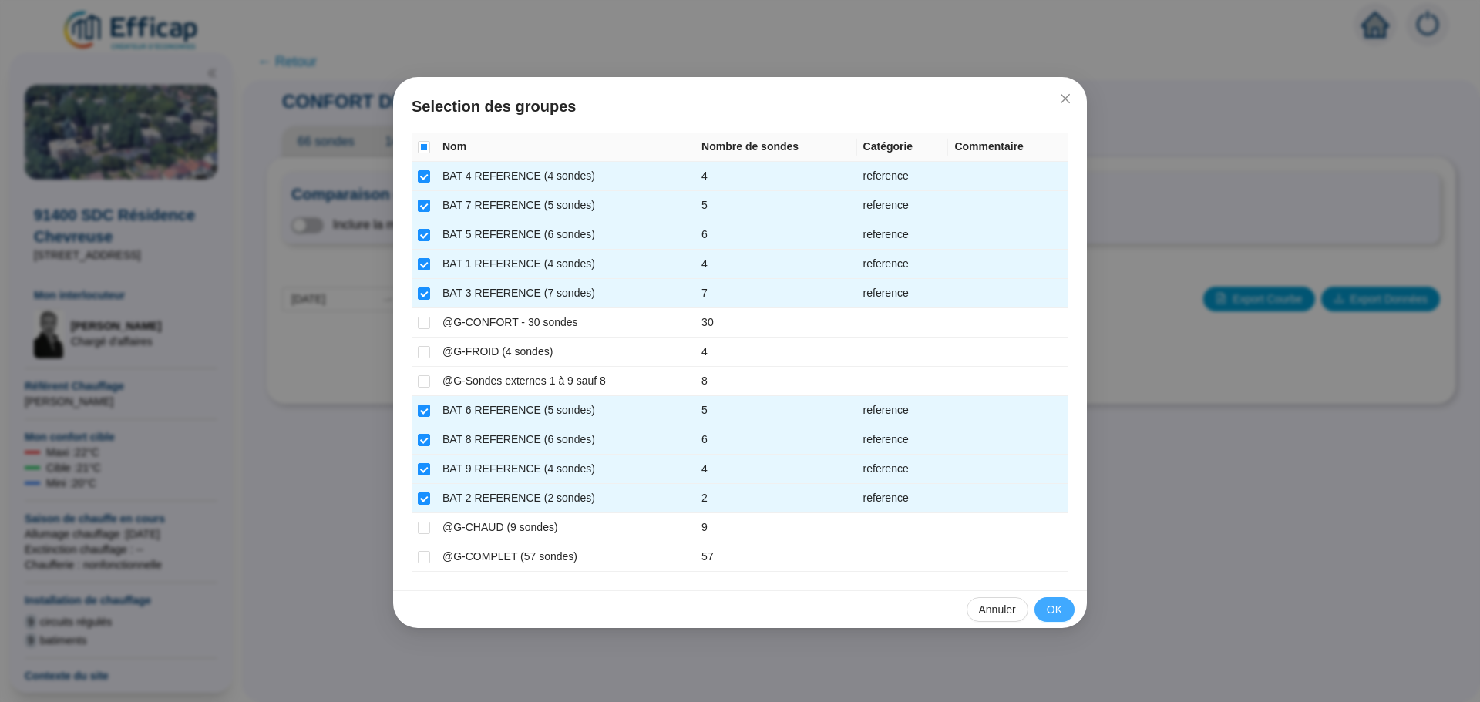
click at [1043, 601] on button "OK" at bounding box center [1054, 609] width 40 height 25
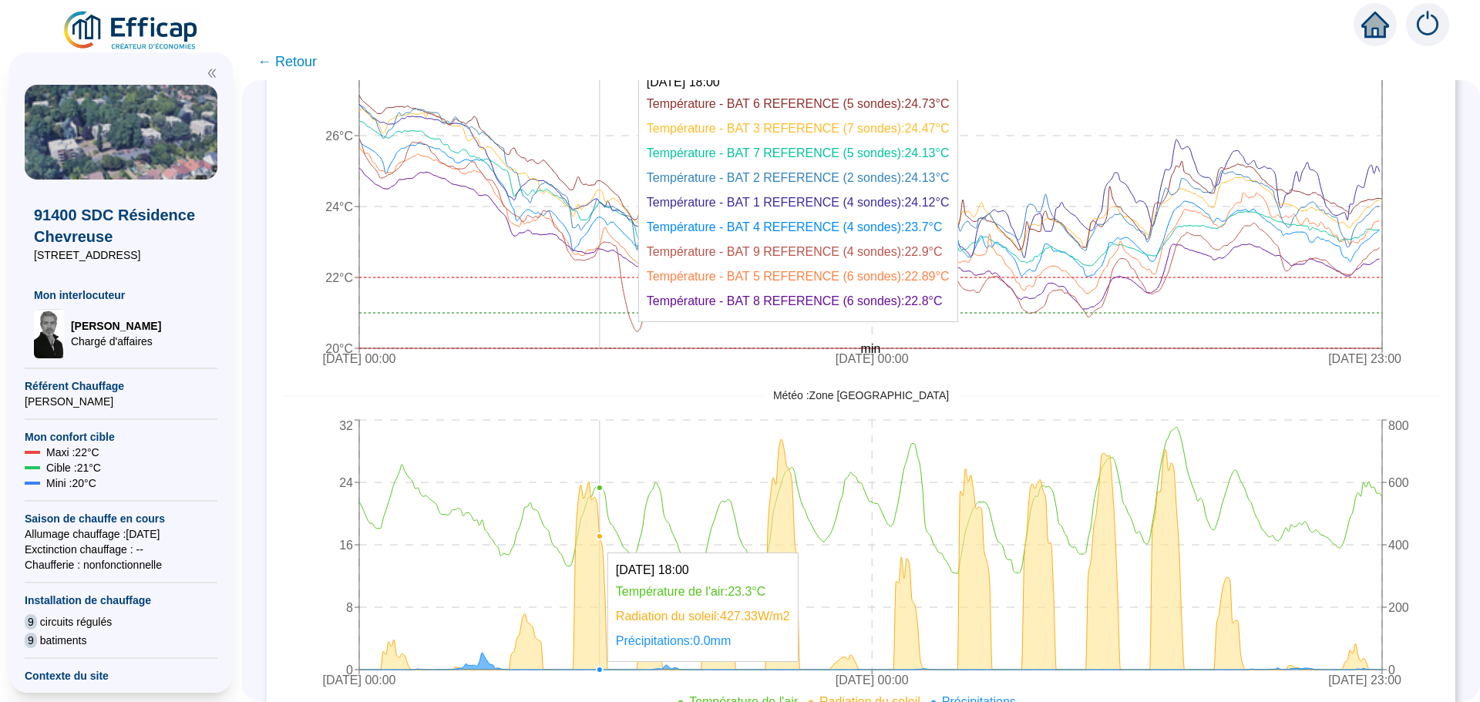
scroll to position [694, 0]
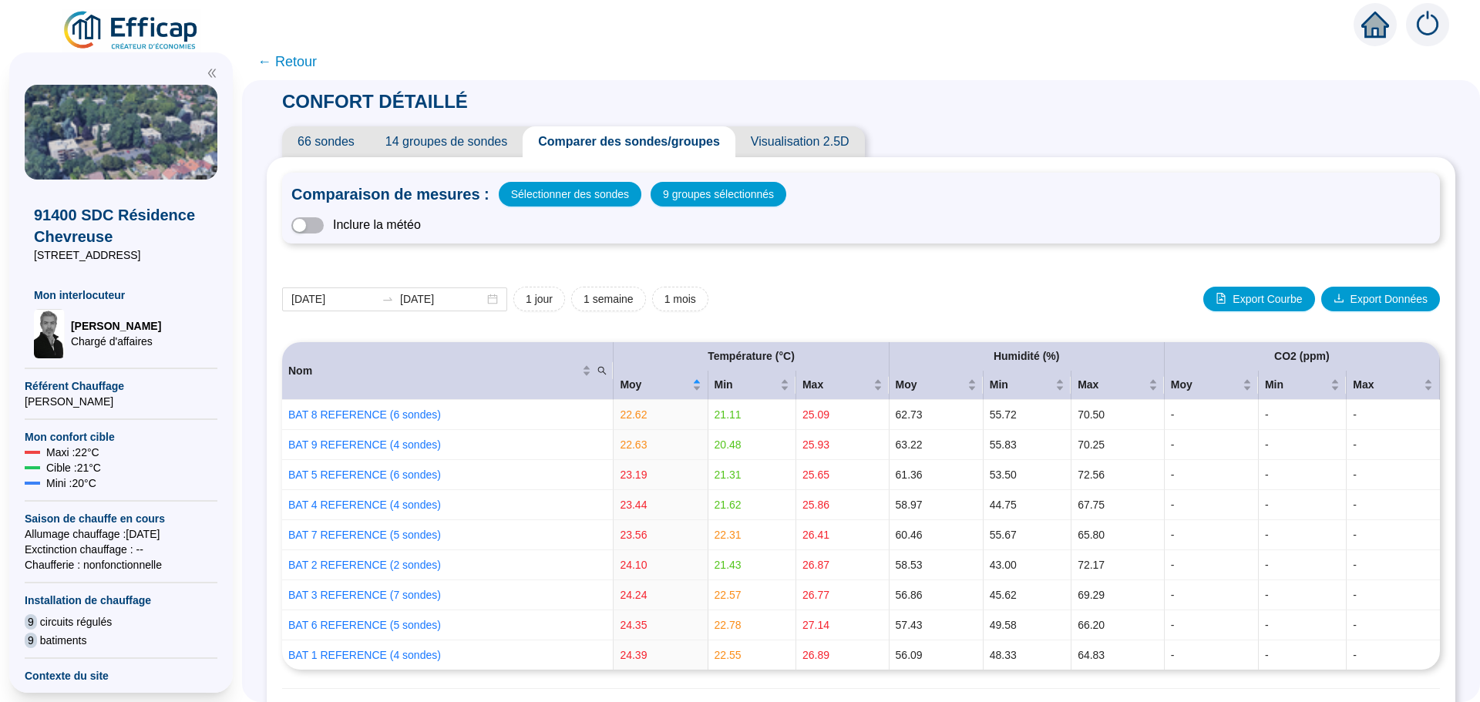
scroll to position [694, 0]
